Goal: Navigation & Orientation: Find specific page/section

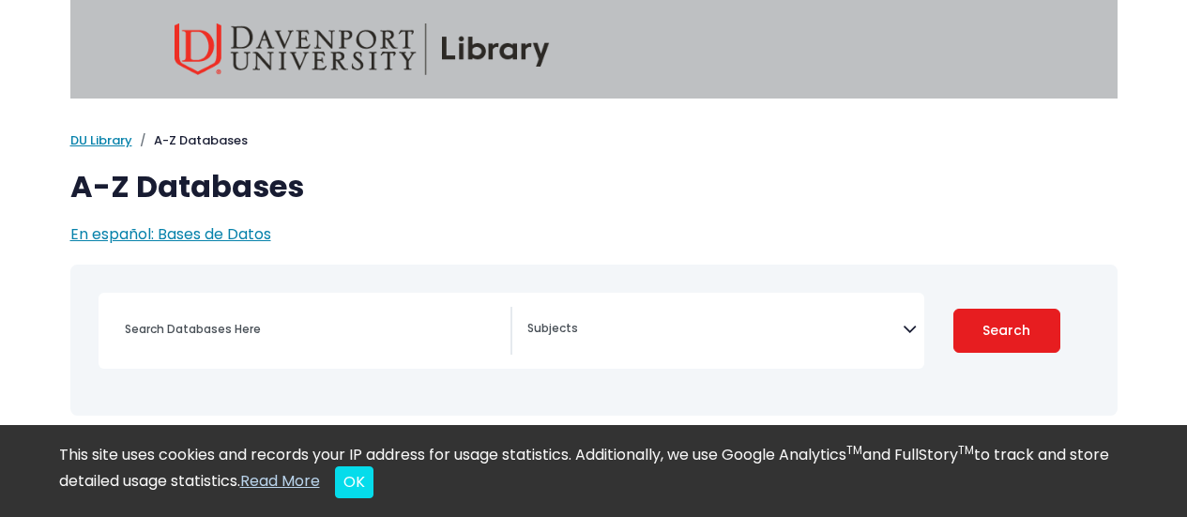
select select "Database Subject Filter"
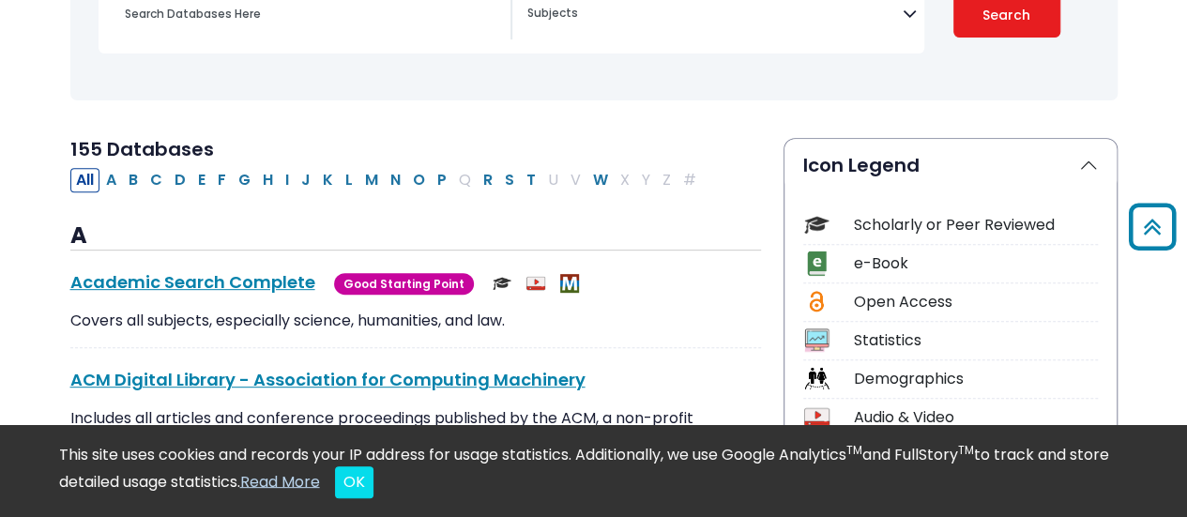
scroll to position [314, 0]
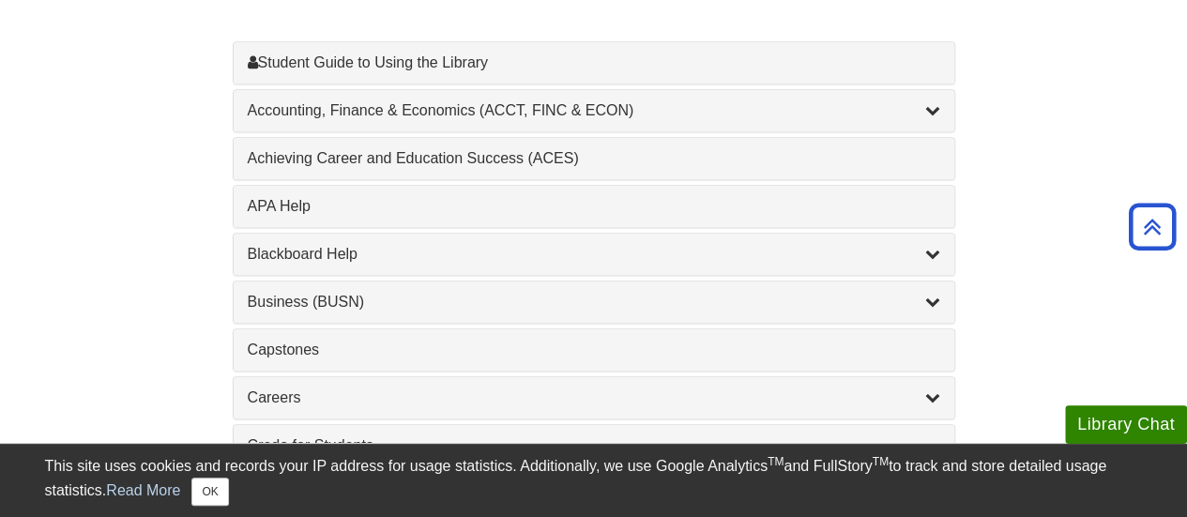
scroll to position [599, 0]
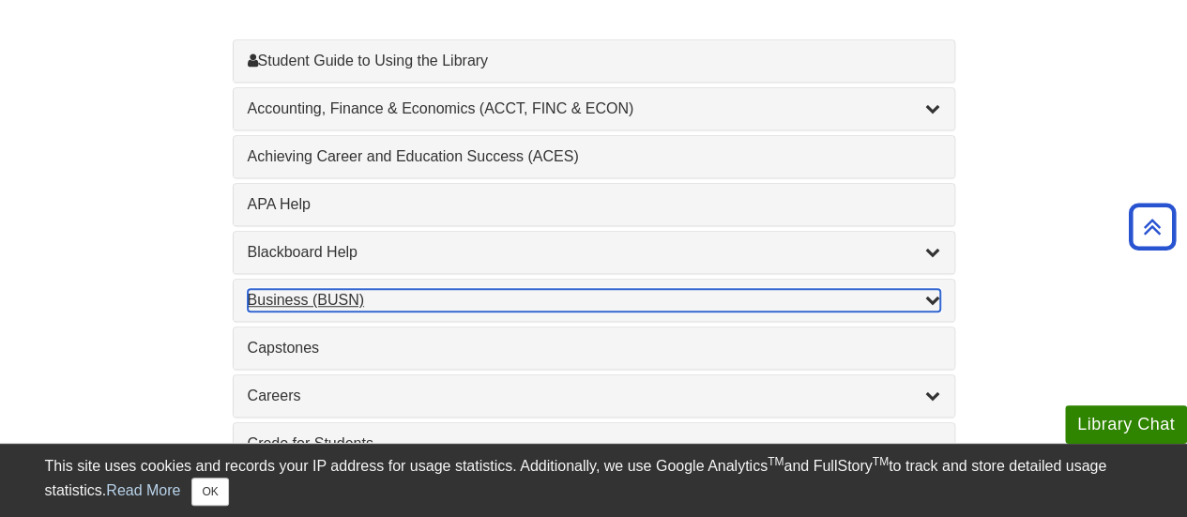
click at [934, 294] on icon "List of Subjects" at bounding box center [932, 299] width 15 height 15
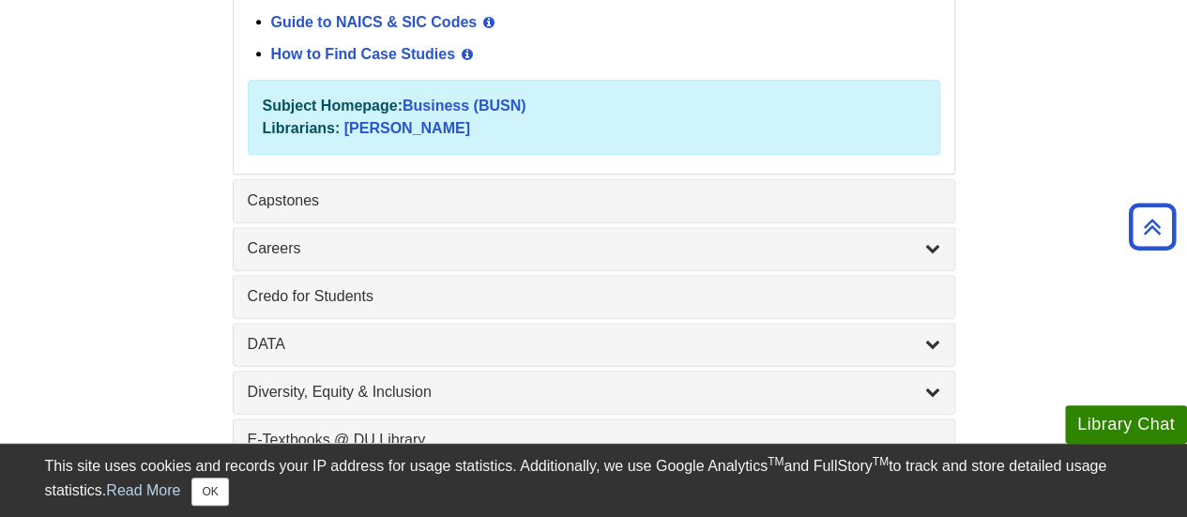
scroll to position [1219, 0]
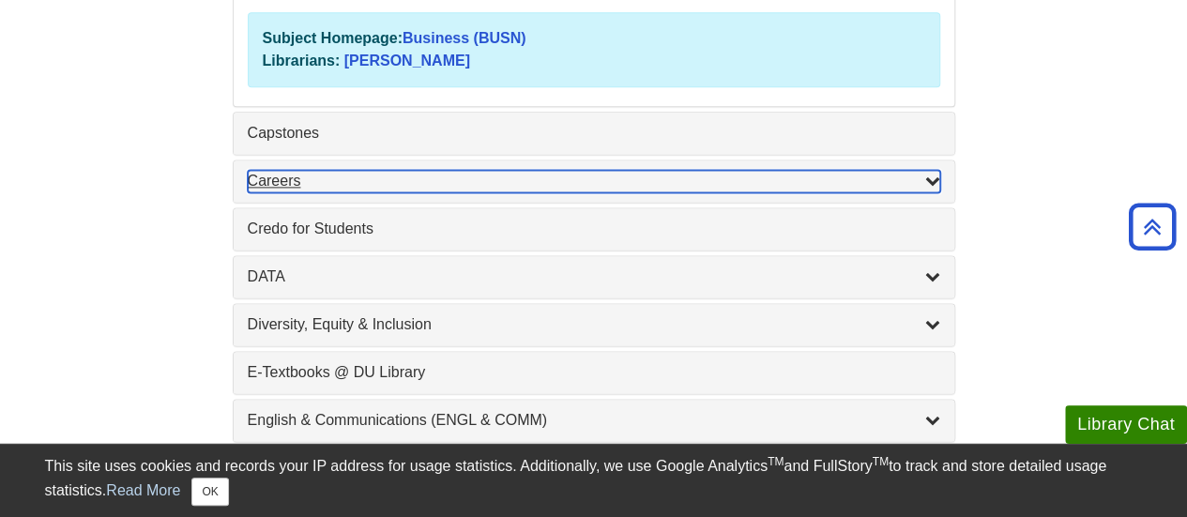
click at [281, 174] on div "Careers , 2 guides" at bounding box center [594, 181] width 692 height 23
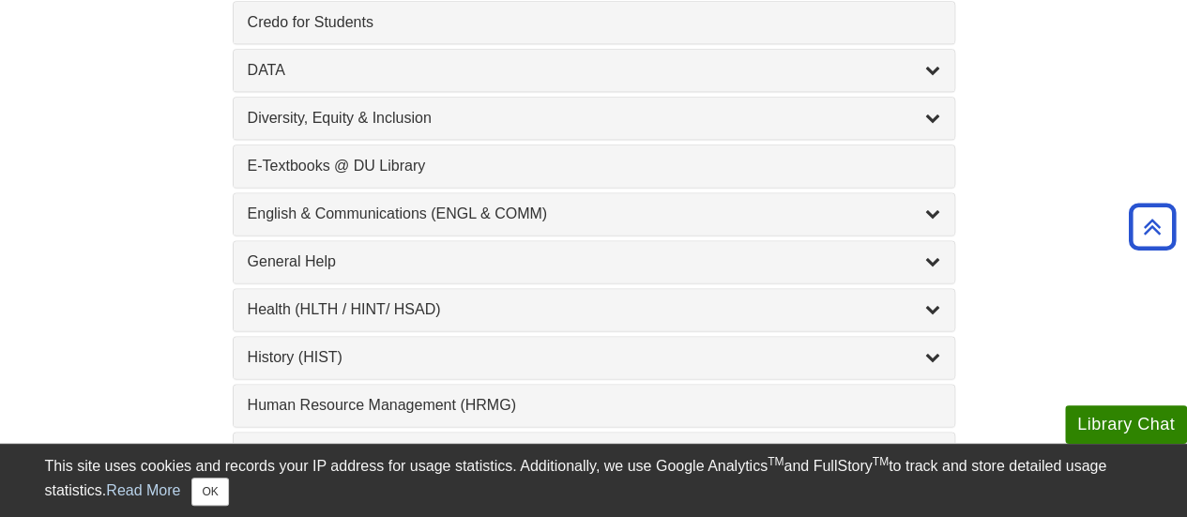
scroll to position [1311, 0]
